Goal: Transaction & Acquisition: Obtain resource

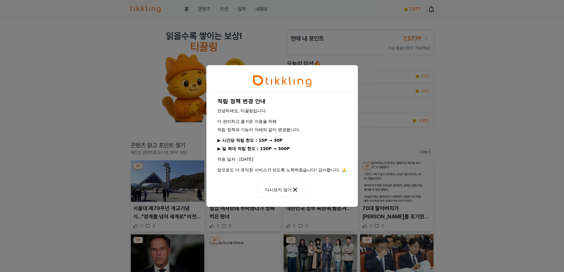
click at [296, 190] on icon at bounding box center [295, 189] width 7 height 7
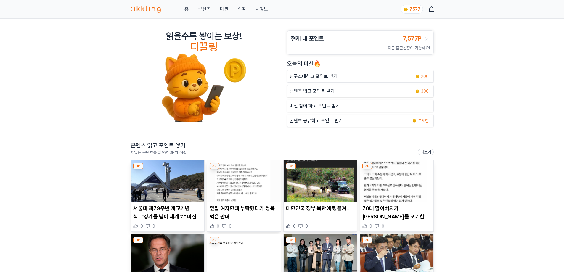
click at [419, 11] on span "7,577" at bounding box center [414, 9] width 11 height 5
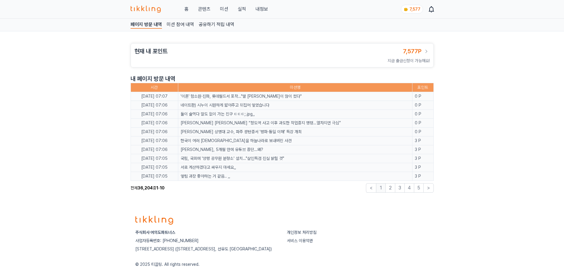
click at [145, 8] on img at bounding box center [146, 9] width 30 height 7
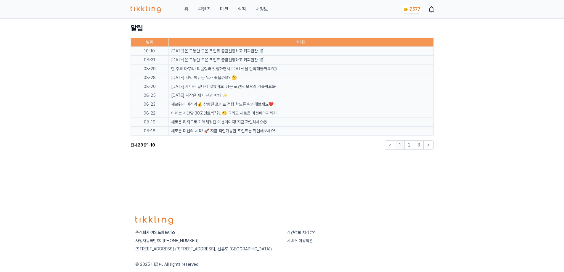
click at [257, 114] on p "이제는 시간당 30포인트씩??!! 🫢 그리고 새로운 미션페이지까지!" at bounding box center [301, 113] width 260 height 6
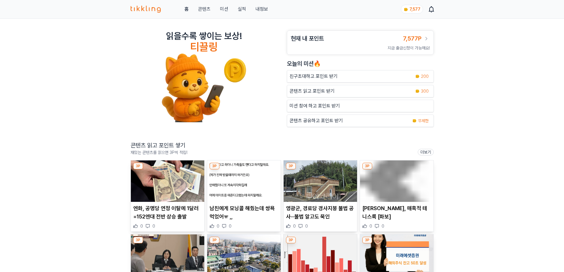
click at [411, 9] on span "7,577" at bounding box center [414, 9] width 11 height 5
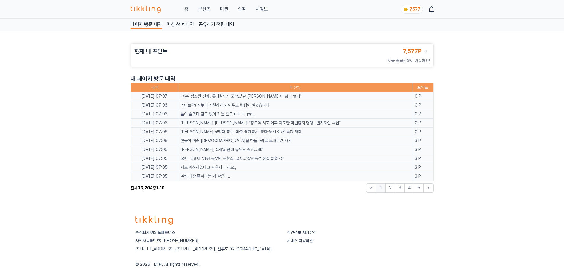
click at [223, 26] on link "공유하기 적립 내역" at bounding box center [217, 25] width 36 height 8
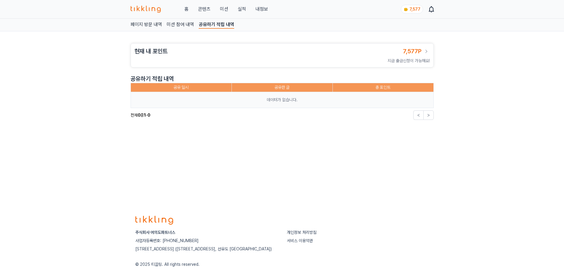
click at [182, 24] on link "미션 참여 내역" at bounding box center [180, 25] width 27 height 8
click at [402, 49] on div "현재 내 포인트 7,577P" at bounding box center [281, 51] width 295 height 8
click at [411, 51] on span "7,577P" at bounding box center [412, 51] width 19 height 7
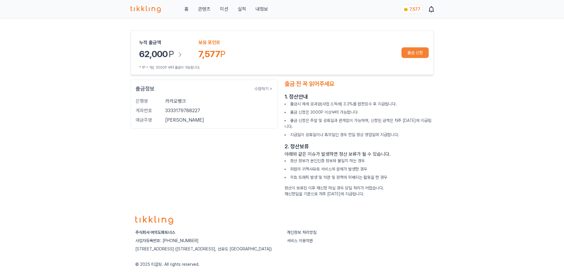
click at [251, 73] on div "누적 출금액 62,000 P 보유 포인트 7,577 P * 1P = 1원, 3000P 부터 출금이 가능합니다. 출금 신청" at bounding box center [282, 52] width 303 height 44
drag, startPoint x: 251, startPoint y: 73, endPoint x: 257, endPoint y: 71, distance: 6.3
click at [253, 73] on div "누적 출금액 62,000 P 보유 포인트 7,577 P * 1P = 1원, 3000P 부터 출금이 가능합니다. 출금 신청" at bounding box center [282, 52] width 303 height 44
click at [413, 54] on button "출금 신청" at bounding box center [414, 52] width 27 height 11
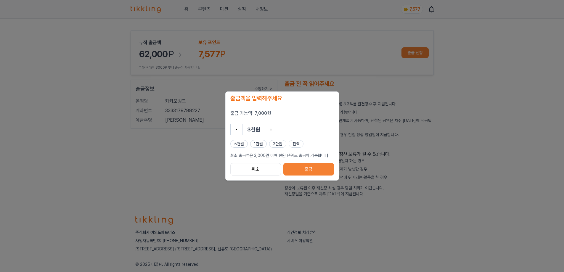
click at [293, 144] on button "전액" at bounding box center [296, 144] width 15 height 8
click at [307, 171] on button "출금" at bounding box center [308, 169] width 50 height 12
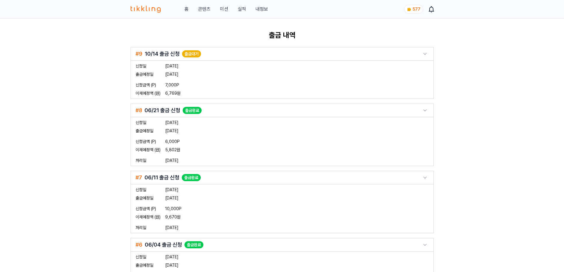
click at [148, 7] on img at bounding box center [146, 9] width 30 height 7
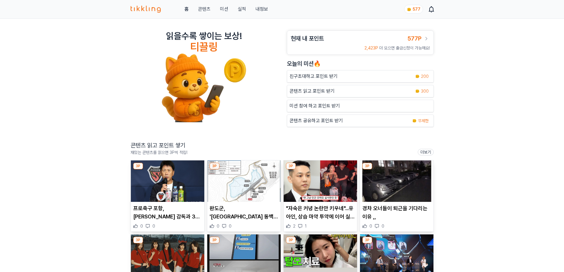
click at [315, 209] on p ""자숙은 커녕 논란만 키우네"...유아인, 상습 마약 투약에 이어 실내 흡연에 꽁초 수북한 재떨이 논란" at bounding box center [320, 212] width 69 height 17
